Goal: Transaction & Acquisition: Purchase product/service

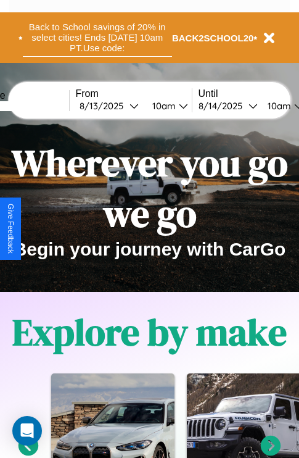
click at [97, 38] on button "Back to School savings of 20% in select cities! Ends 9/1 at 10am PT. Use code:" at bounding box center [97, 38] width 149 height 38
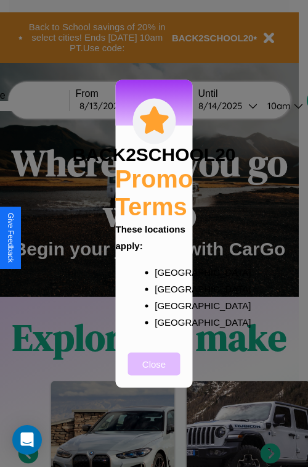
click at [154, 372] on button "Close" at bounding box center [154, 363] width 52 height 23
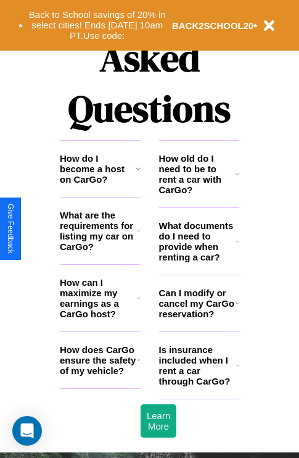
scroll to position [1495, 0]
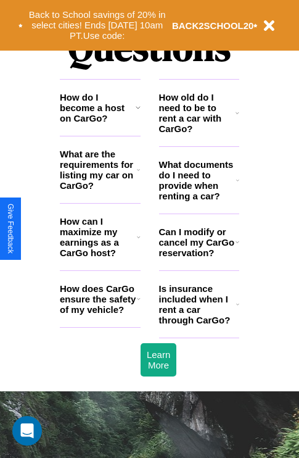
click at [100, 123] on h3 "How do I become a host on CarGo?" at bounding box center [98, 107] width 76 height 31
click at [138, 112] on icon at bounding box center [138, 107] width 5 height 10
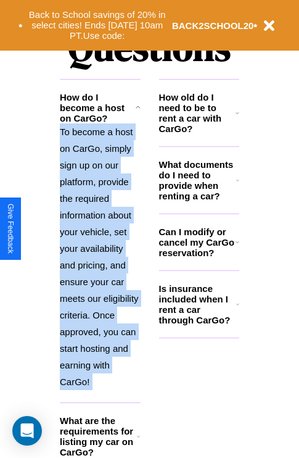
scroll to position [1565, 0]
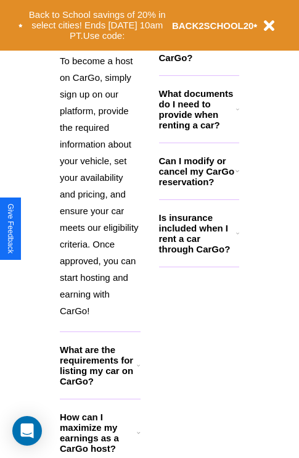
click at [138, 437] on icon at bounding box center [139, 432] width 4 height 10
click at [237, 238] on icon at bounding box center [237, 233] width 3 height 10
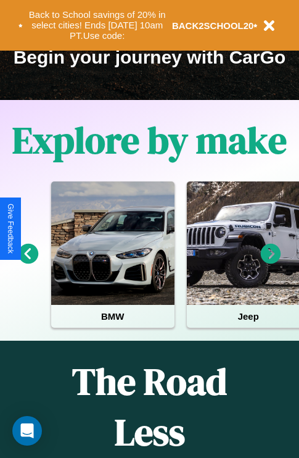
scroll to position [190, 0]
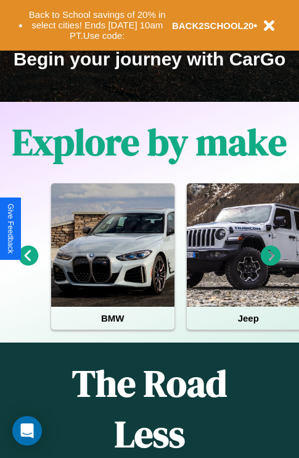
click at [271, 264] on icon at bounding box center [271, 255] width 20 height 20
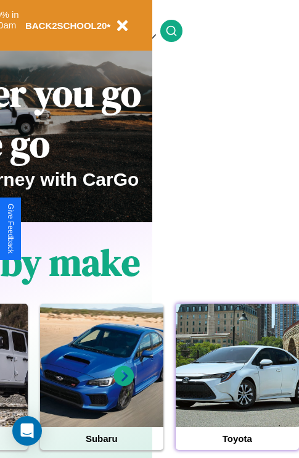
click at [237, 384] on div at bounding box center [237, 364] width 123 height 123
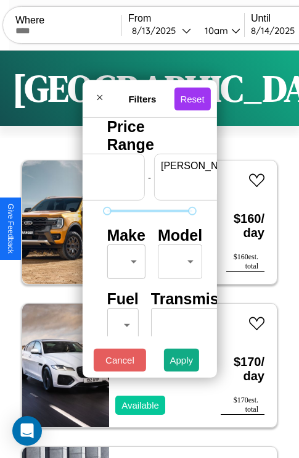
scroll to position [0, 76]
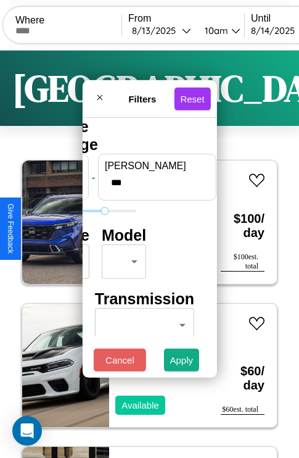
type input "***"
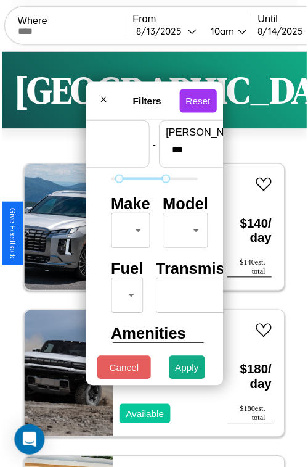
scroll to position [36, 0]
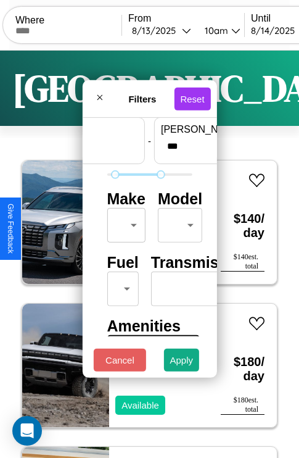
type input "**"
click at [124, 222] on body "CarGo Where From 8 / 13 / 2025 10am Until 8 / 14 / 2025 10am Become a Host Logi…" at bounding box center [149, 254] width 299 height 509
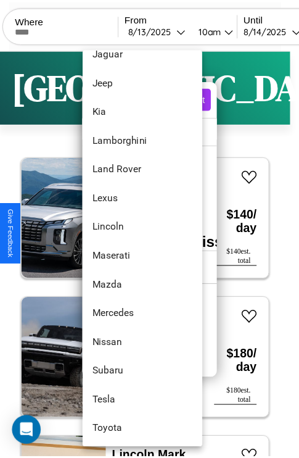
scroll to position [616, 0]
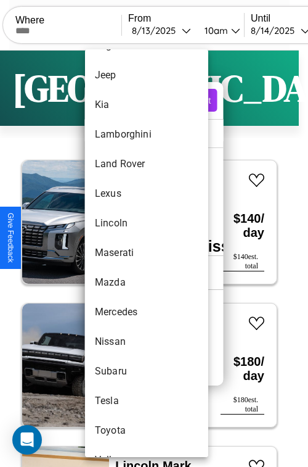
click at [123, 253] on li "Maserati" at bounding box center [146, 253] width 123 height 30
type input "********"
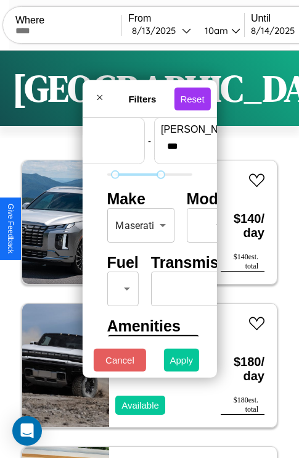
click at [182, 363] on button "Apply" at bounding box center [182, 360] width 36 height 23
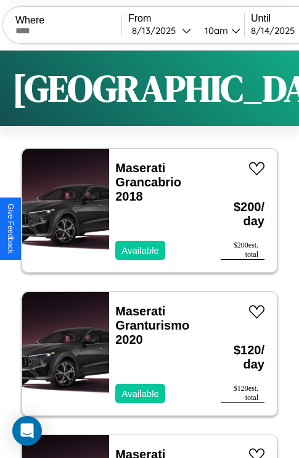
scroll to position [0, 0]
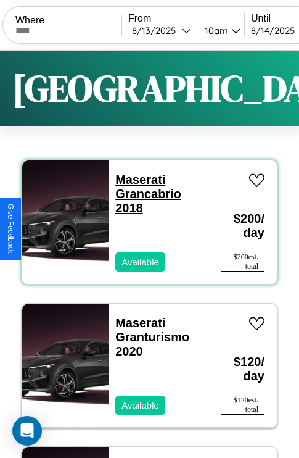
click at [136, 179] on link "Maserati Grancabrio 2018" at bounding box center [148, 194] width 66 height 42
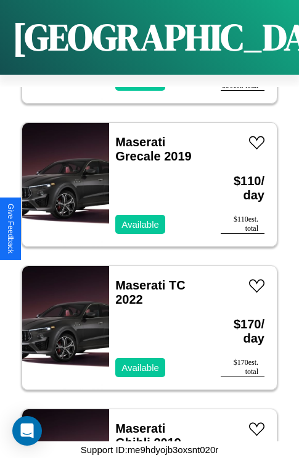
scroll to position [522, 0]
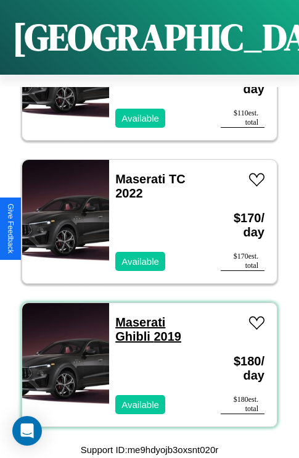
click at [136, 315] on link "Maserati Ghibli 2019" at bounding box center [148, 329] width 66 height 28
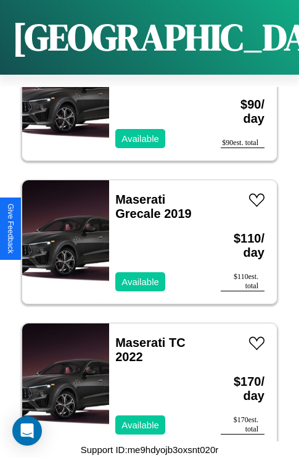
scroll to position [332, 0]
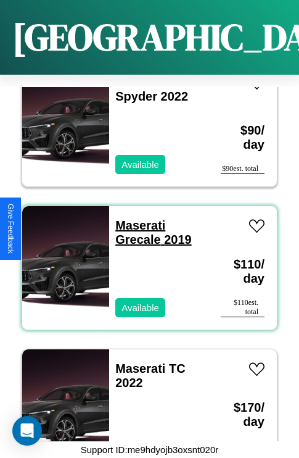
click at [136, 218] on link "Maserati Grecale 2019" at bounding box center [153, 232] width 76 height 28
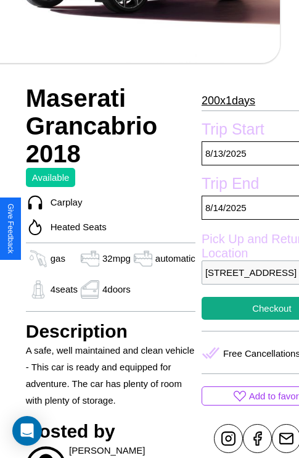
scroll to position [436, 39]
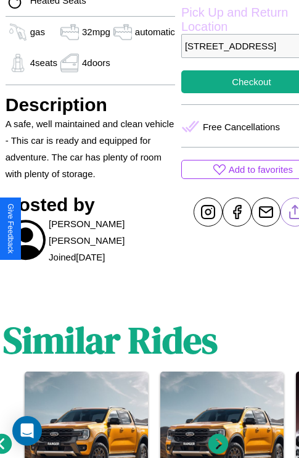
click at [295, 214] on line at bounding box center [295, 209] width 0 height 9
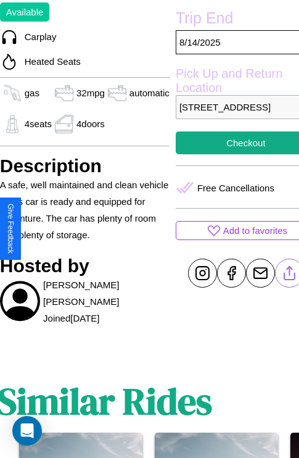
scroll to position [306, 52]
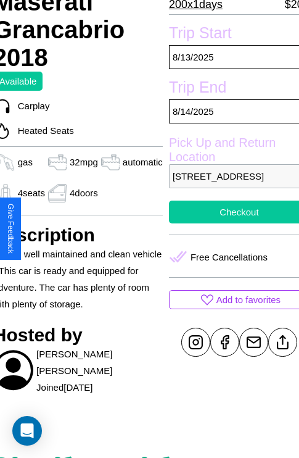
click at [229, 223] on button "Checkout" at bounding box center [239, 211] width 141 height 23
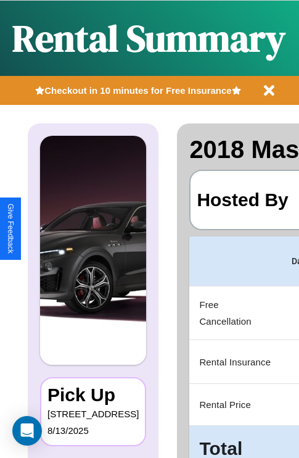
scroll to position [0, 233]
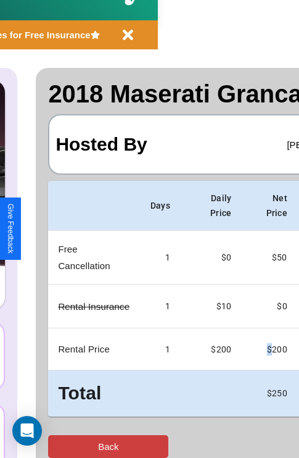
click at [60, 446] on button "Back" at bounding box center [108, 446] width 120 height 23
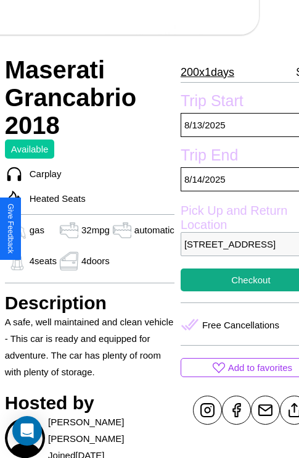
scroll to position [306, 52]
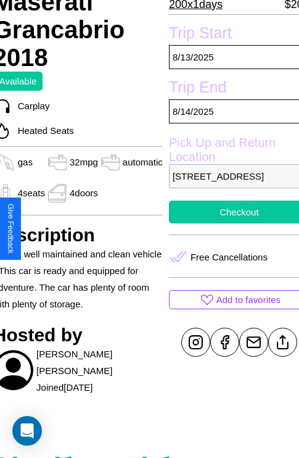
click at [229, 223] on button "Checkout" at bounding box center [239, 211] width 141 height 23
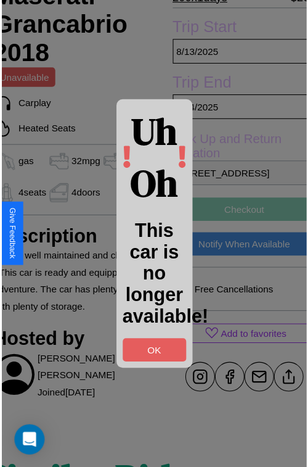
scroll to position [309, 52]
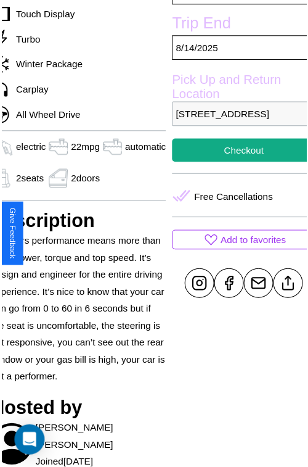
scroll to position [394, 59]
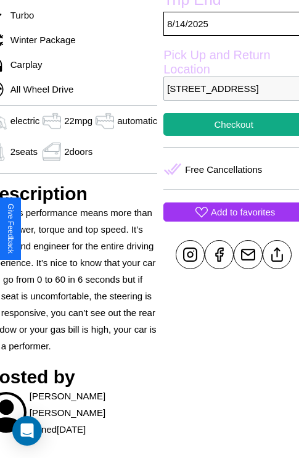
click at [228, 220] on p "Add to favorites" at bounding box center [243, 212] width 64 height 17
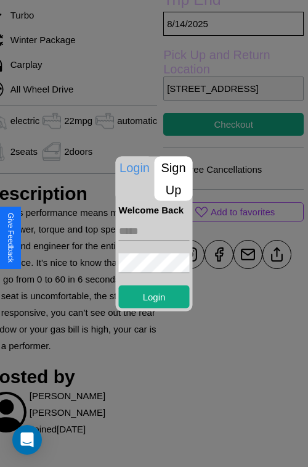
click at [173, 178] on p "Sign Up" at bounding box center [174, 178] width 38 height 44
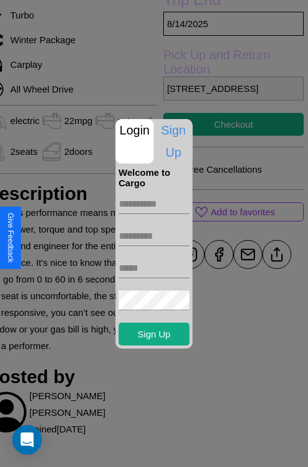
click at [154, 204] on input "text" at bounding box center [154, 204] width 71 height 20
type input "******"
click at [154, 236] on input "text" at bounding box center [154, 236] width 71 height 20
type input "********"
click at [154, 268] on input "text" at bounding box center [154, 268] width 71 height 20
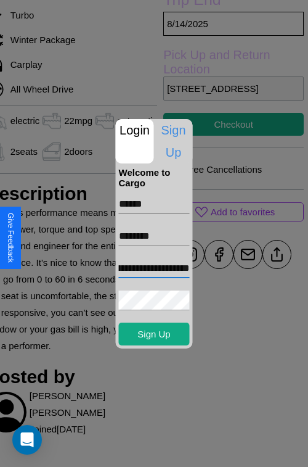
scroll to position [0, 60]
type input "**********"
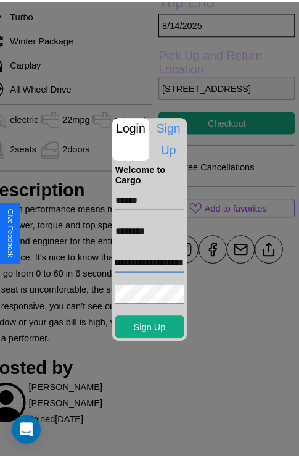
scroll to position [0, 0]
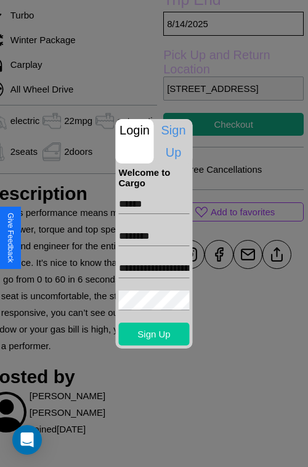
click at [154, 334] on button "Sign Up" at bounding box center [154, 334] width 71 height 23
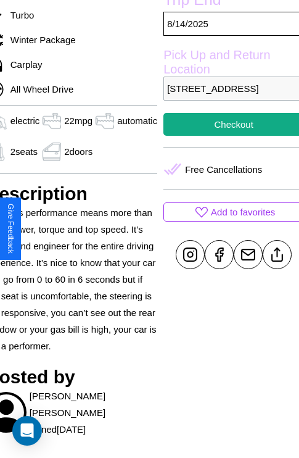
scroll to position [394, 59]
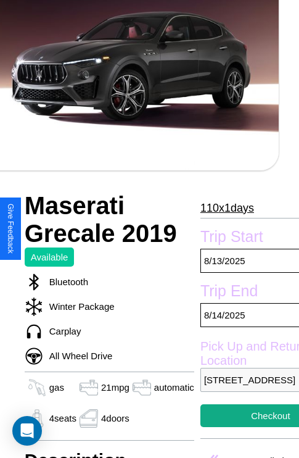
scroll to position [262, 52]
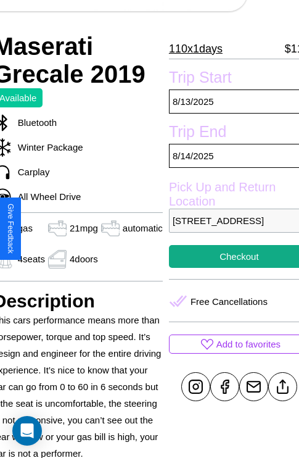
click at [229, 229] on p "227 Jefferson Street Tokyo 39813 Japan" at bounding box center [239, 220] width 141 height 24
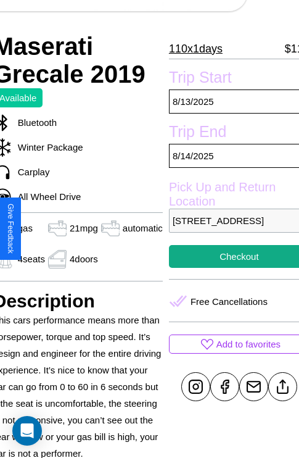
click at [229, 229] on p "227 Jefferson Street Tokyo 39813 Japan" at bounding box center [239, 220] width 141 height 24
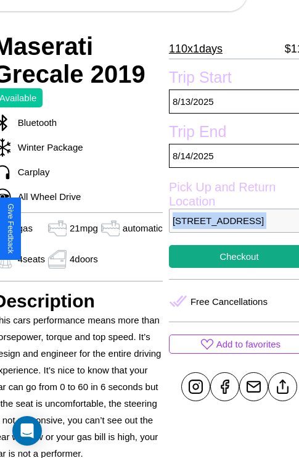
click at [229, 229] on p "227 Jefferson Street Tokyo 39813 Japan" at bounding box center [239, 220] width 141 height 24
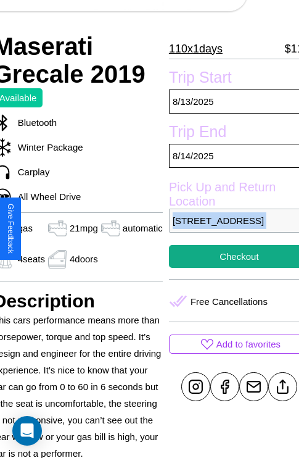
click at [229, 229] on p "227 Jefferson Street Tokyo 39813 Japan" at bounding box center [239, 220] width 141 height 24
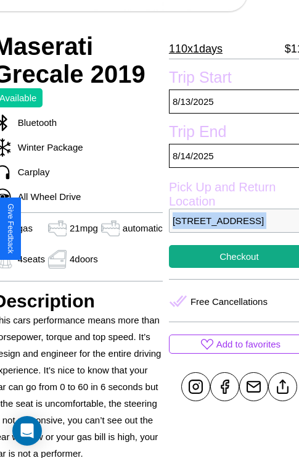
click at [229, 229] on p "227 Jefferson Street Tokyo 39813 Japan" at bounding box center [239, 220] width 141 height 24
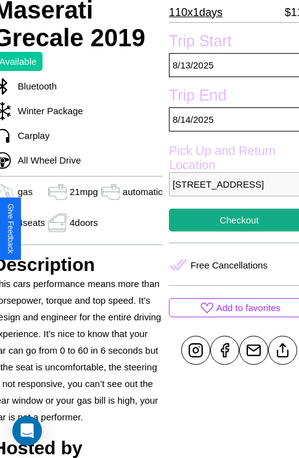
scroll to position [306, 52]
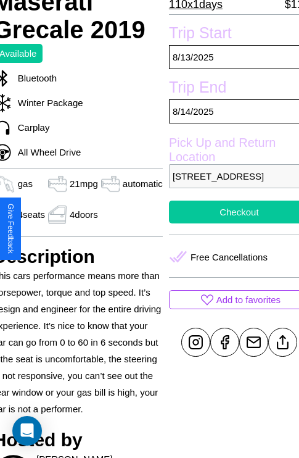
click at [229, 223] on button "Checkout" at bounding box center [239, 211] width 141 height 23
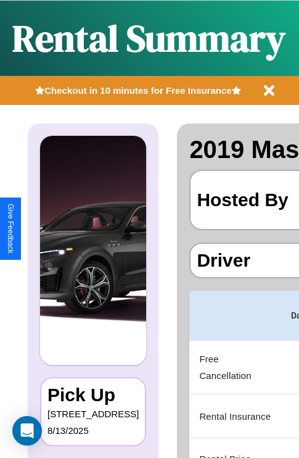
scroll to position [0, 233]
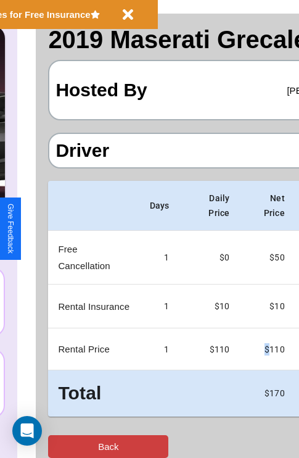
click at [60, 446] on button "Back" at bounding box center [108, 446] width 120 height 23
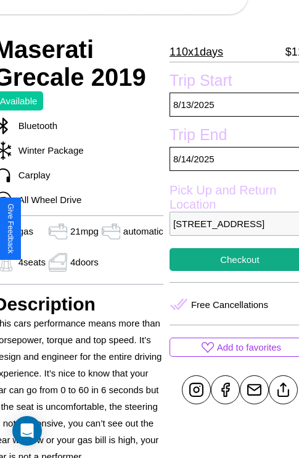
scroll to position [262, 52]
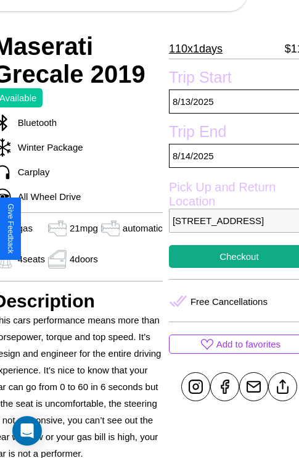
click at [229, 229] on p "227 Jefferson Street Tokyo 39813 Japan" at bounding box center [239, 220] width 141 height 24
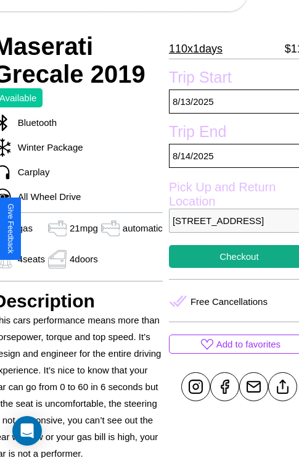
click at [229, 229] on p "227 Jefferson Street Tokyo 39813 Japan" at bounding box center [239, 220] width 141 height 24
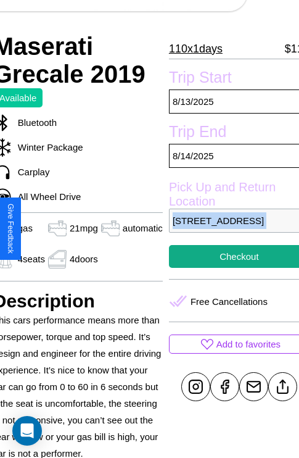
click at [229, 229] on p "227 Jefferson Street Tokyo 39813 Japan" at bounding box center [239, 220] width 141 height 24
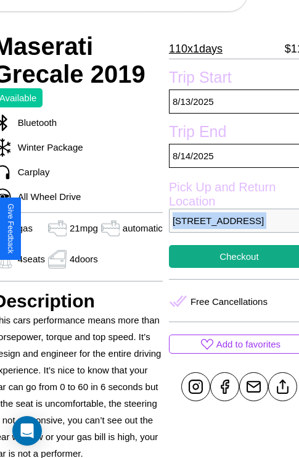
click at [229, 229] on p "227 Jefferson Street Tokyo 39813 Japan" at bounding box center [239, 220] width 141 height 24
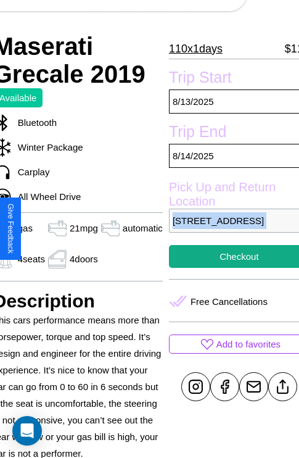
click at [229, 229] on p "227 Jefferson Street Tokyo 39813 Japan" at bounding box center [239, 220] width 141 height 24
